Goal: Information Seeking & Learning: Learn about a topic

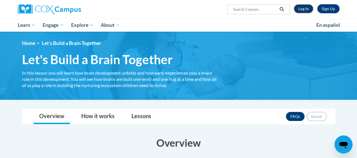
click at [304, 9] on link "Log In" at bounding box center [303, 8] width 19 height 9
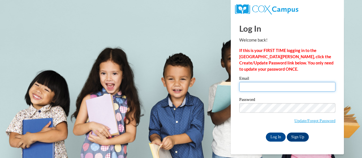
click at [258, 85] on input "Email" at bounding box center [287, 87] width 96 height 10
type input "dcanton2ga3@goddardschools.com"
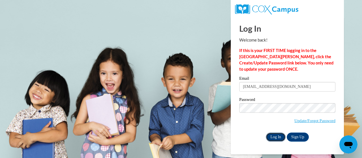
click at [277, 139] on input "Log In" at bounding box center [276, 136] width 20 height 9
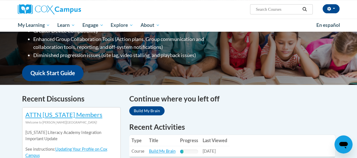
scroll to position [113, 0]
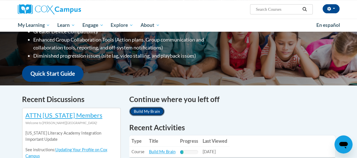
click at [143, 113] on link "Build My Brain" at bounding box center [146, 111] width 35 height 9
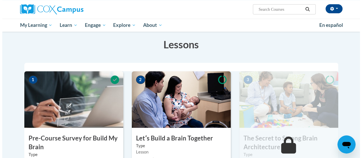
scroll to position [141, 0]
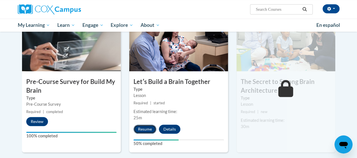
click at [145, 130] on button "Resume" at bounding box center [145, 129] width 23 height 9
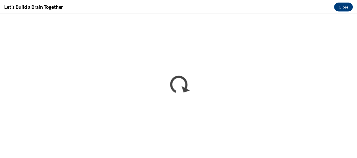
scroll to position [0, 0]
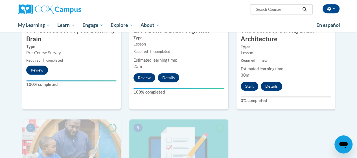
scroll to position [198, 0]
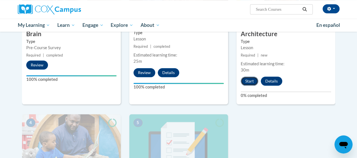
click at [251, 83] on button "Start" at bounding box center [250, 81] width 18 height 9
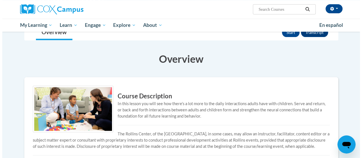
scroll to position [28, 0]
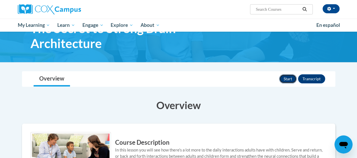
click at [290, 81] on button "Start" at bounding box center [288, 78] width 18 height 9
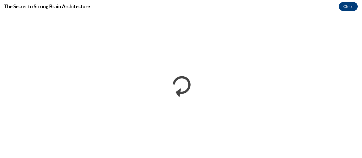
scroll to position [0, 0]
